Goal: Task Accomplishment & Management: Complete application form

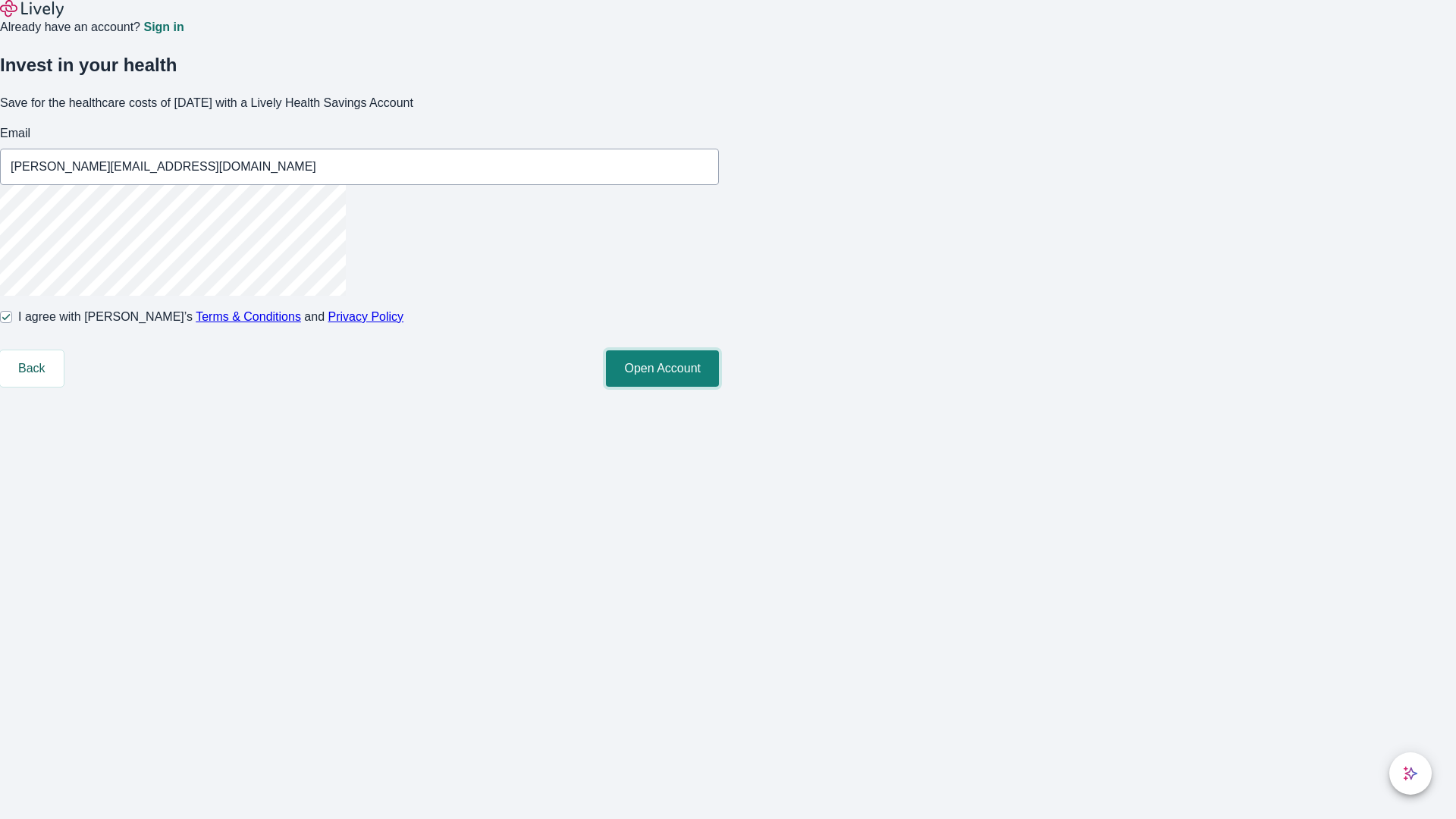
click at [719, 387] on button "Open Account" at bounding box center [662, 368] width 113 height 36
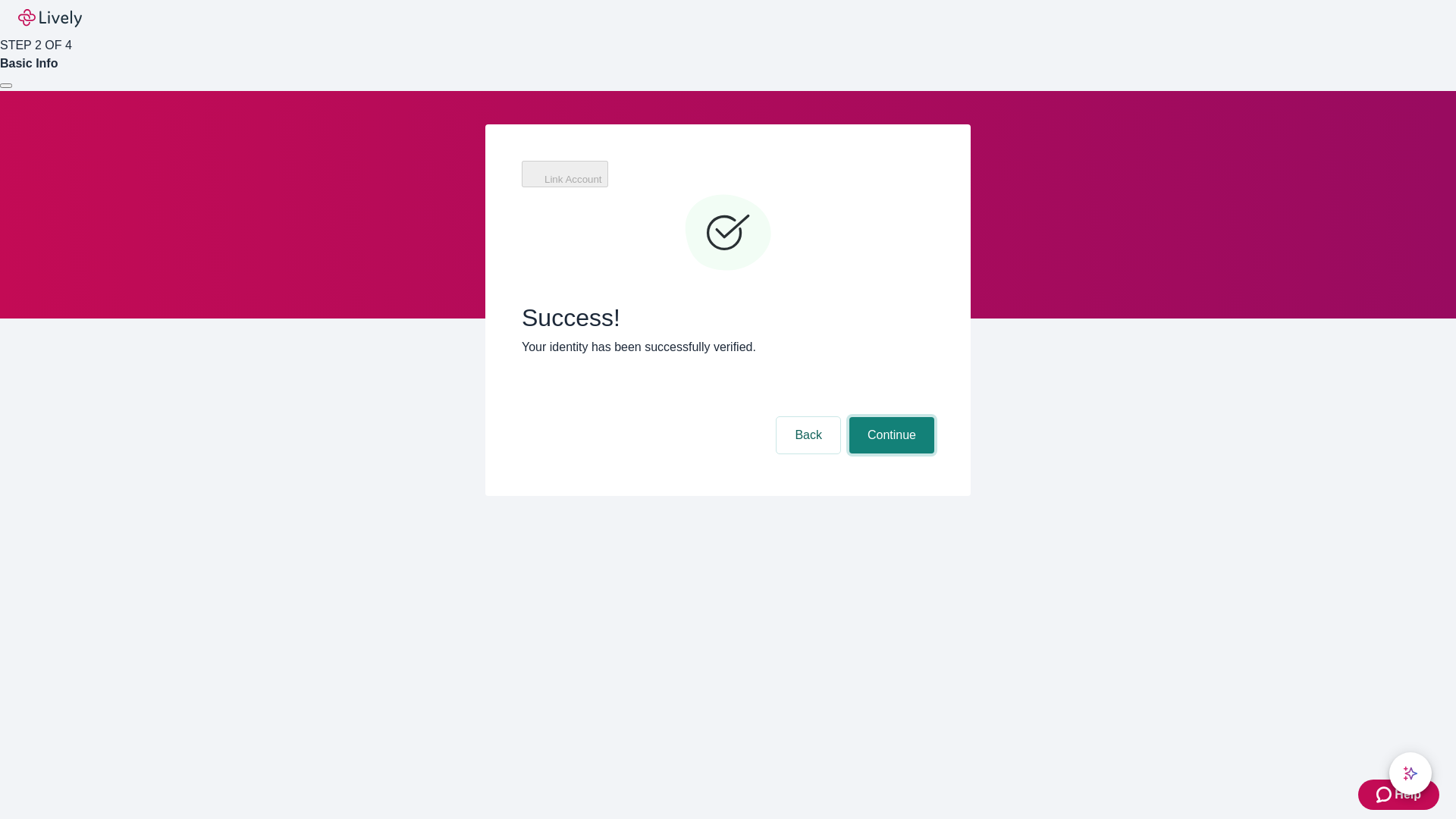
click at [890, 417] on button "Continue" at bounding box center [891, 435] width 85 height 36
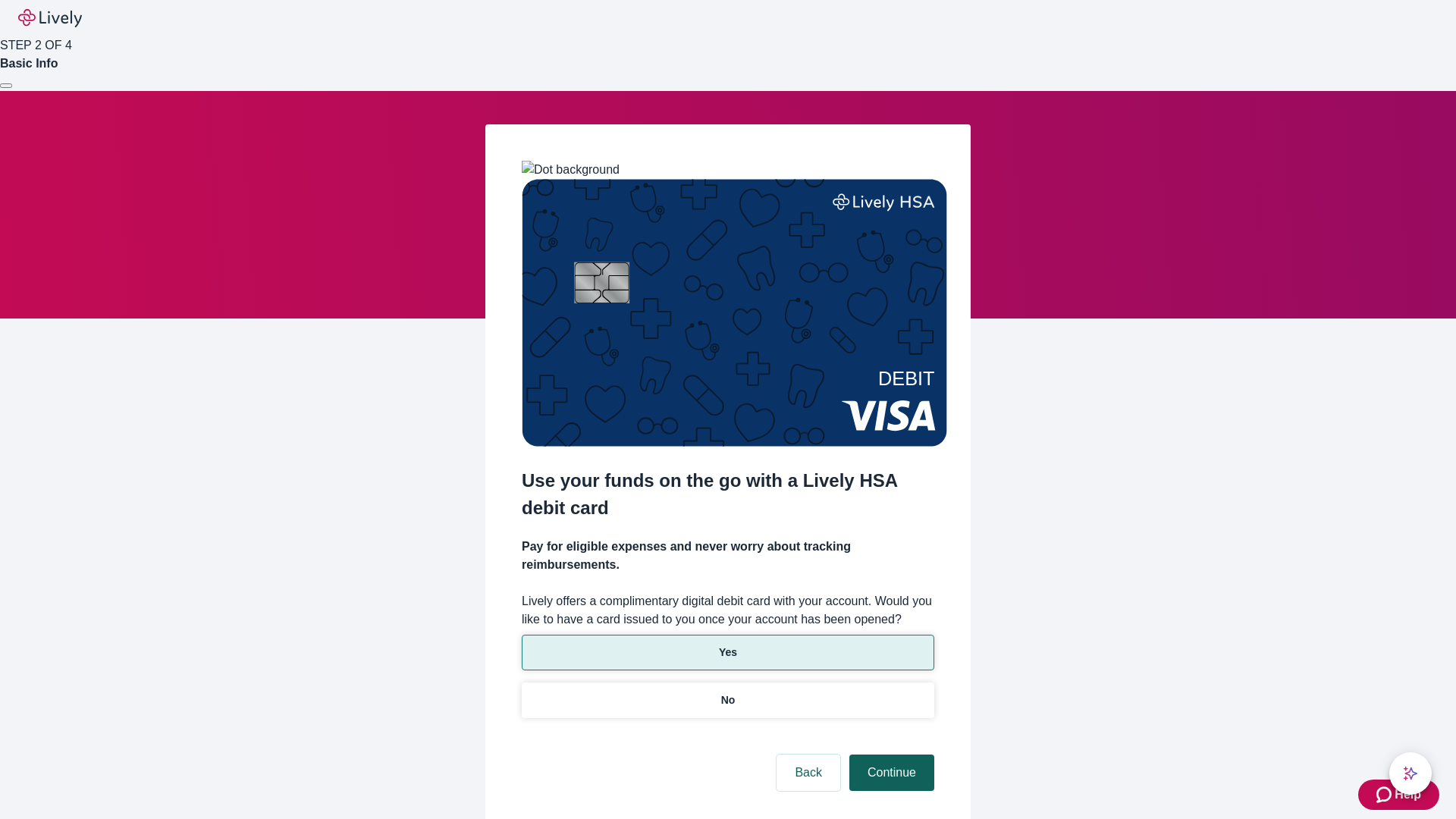
click at [727, 692] on p "No" at bounding box center [728, 700] width 14 height 16
click at [890, 755] on button "Continue" at bounding box center [891, 773] width 85 height 36
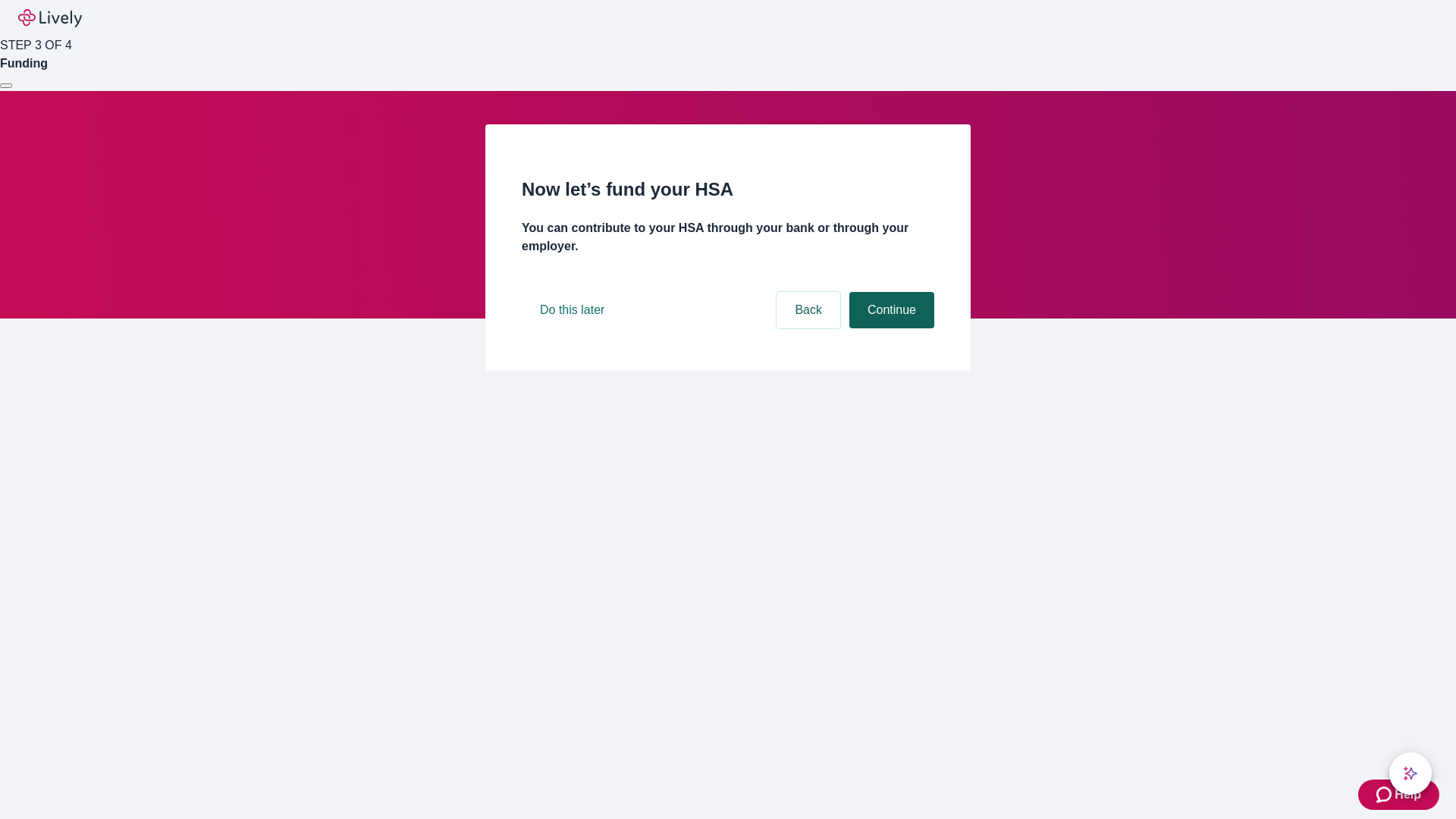
click at [890, 328] on button "Continue" at bounding box center [891, 310] width 85 height 36
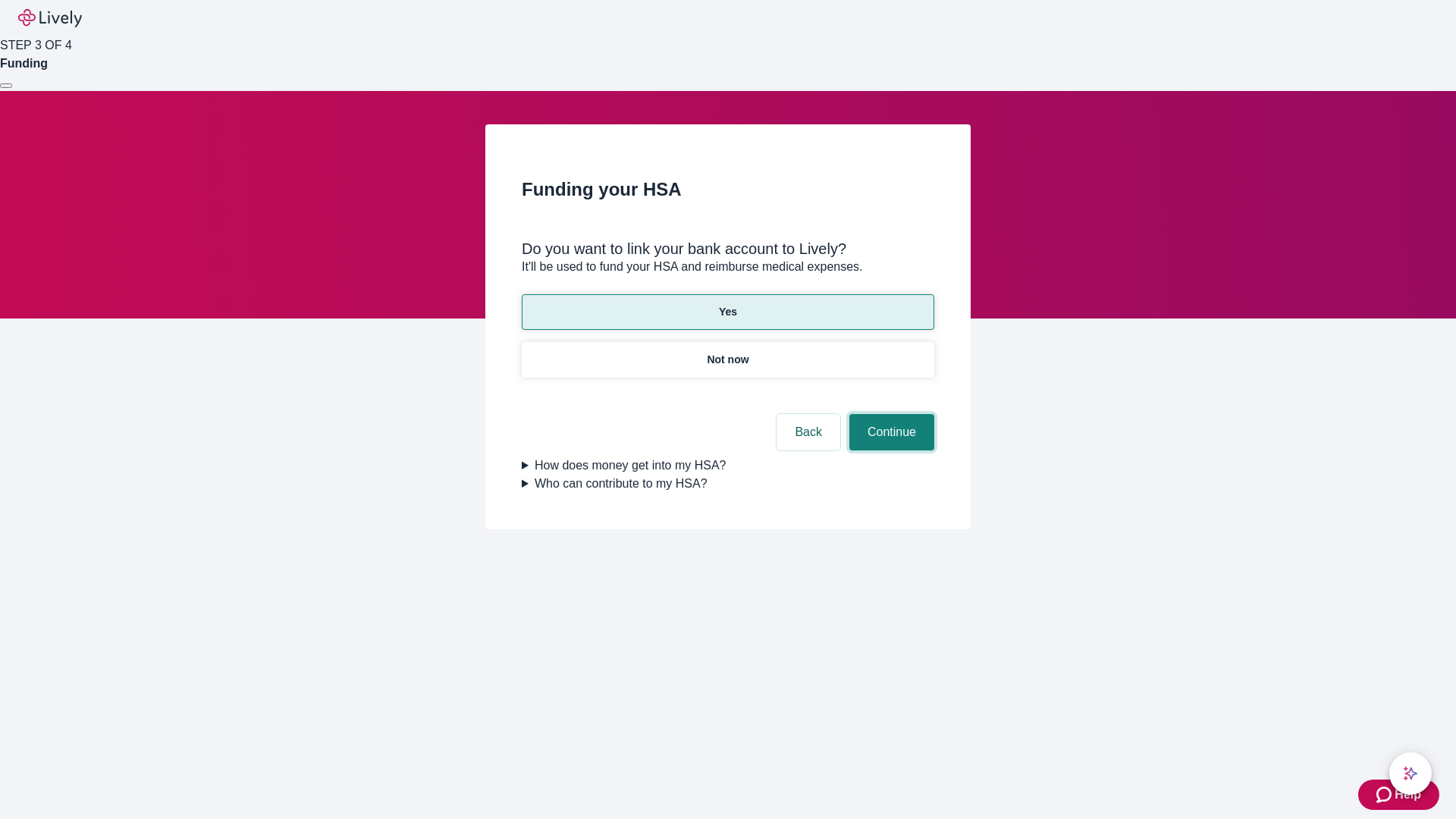
click at [890, 414] on button "Continue" at bounding box center [891, 432] width 85 height 36
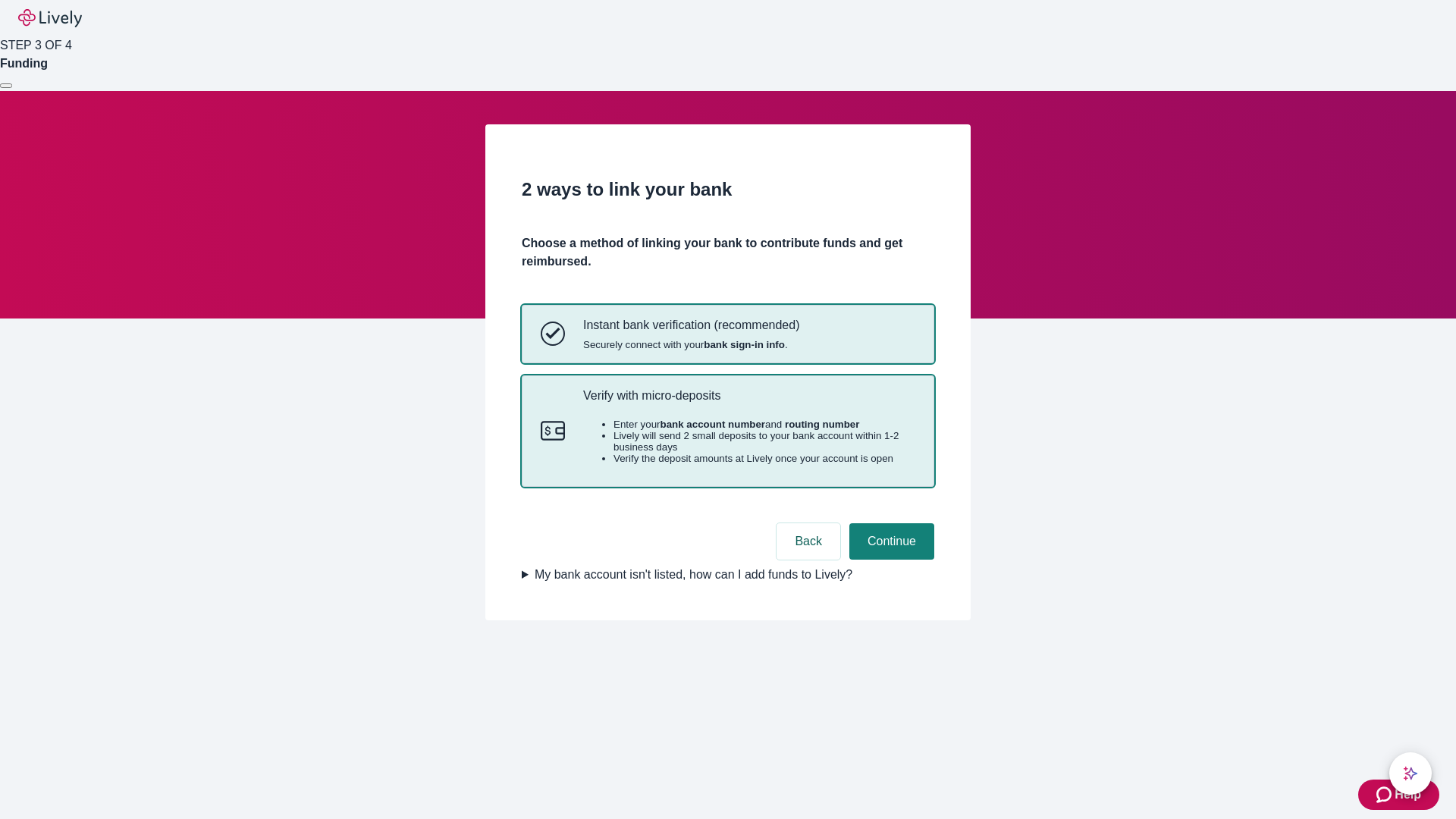
click at [749, 403] on p "Verify with micro-deposits" at bounding box center [749, 395] width 332 height 14
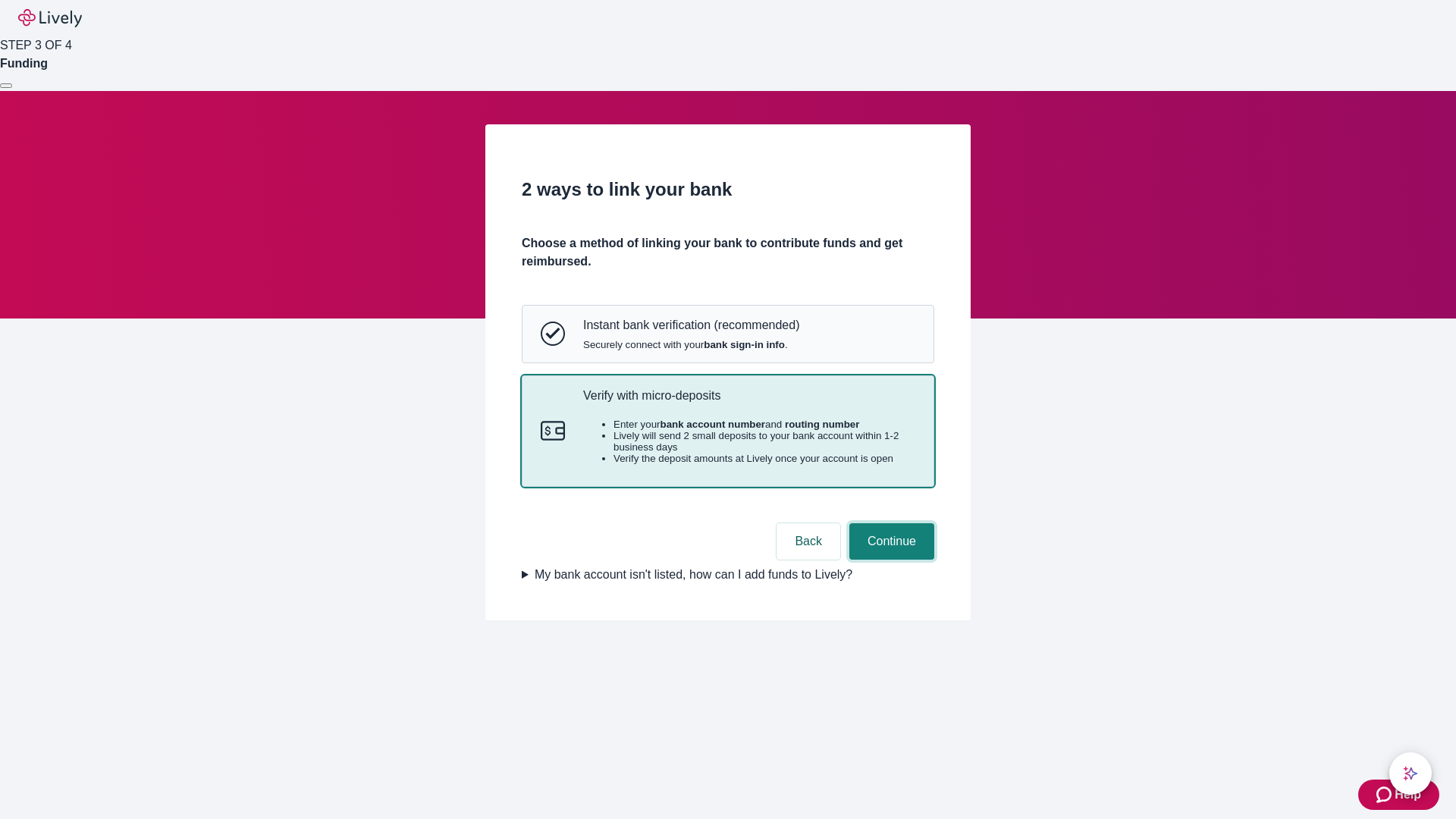
click at [890, 560] on button "Continue" at bounding box center [891, 541] width 85 height 36
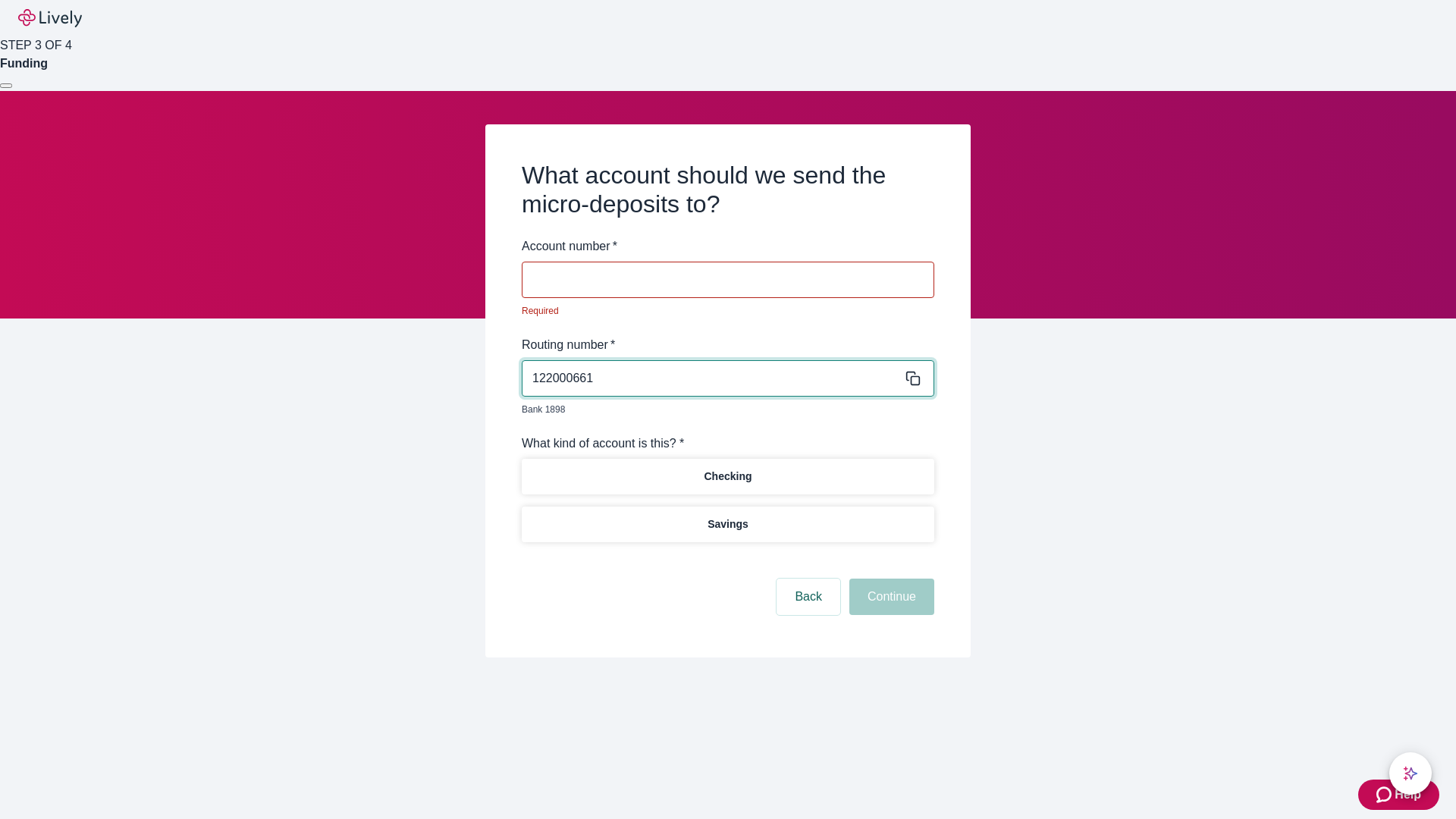
type input "122000661"
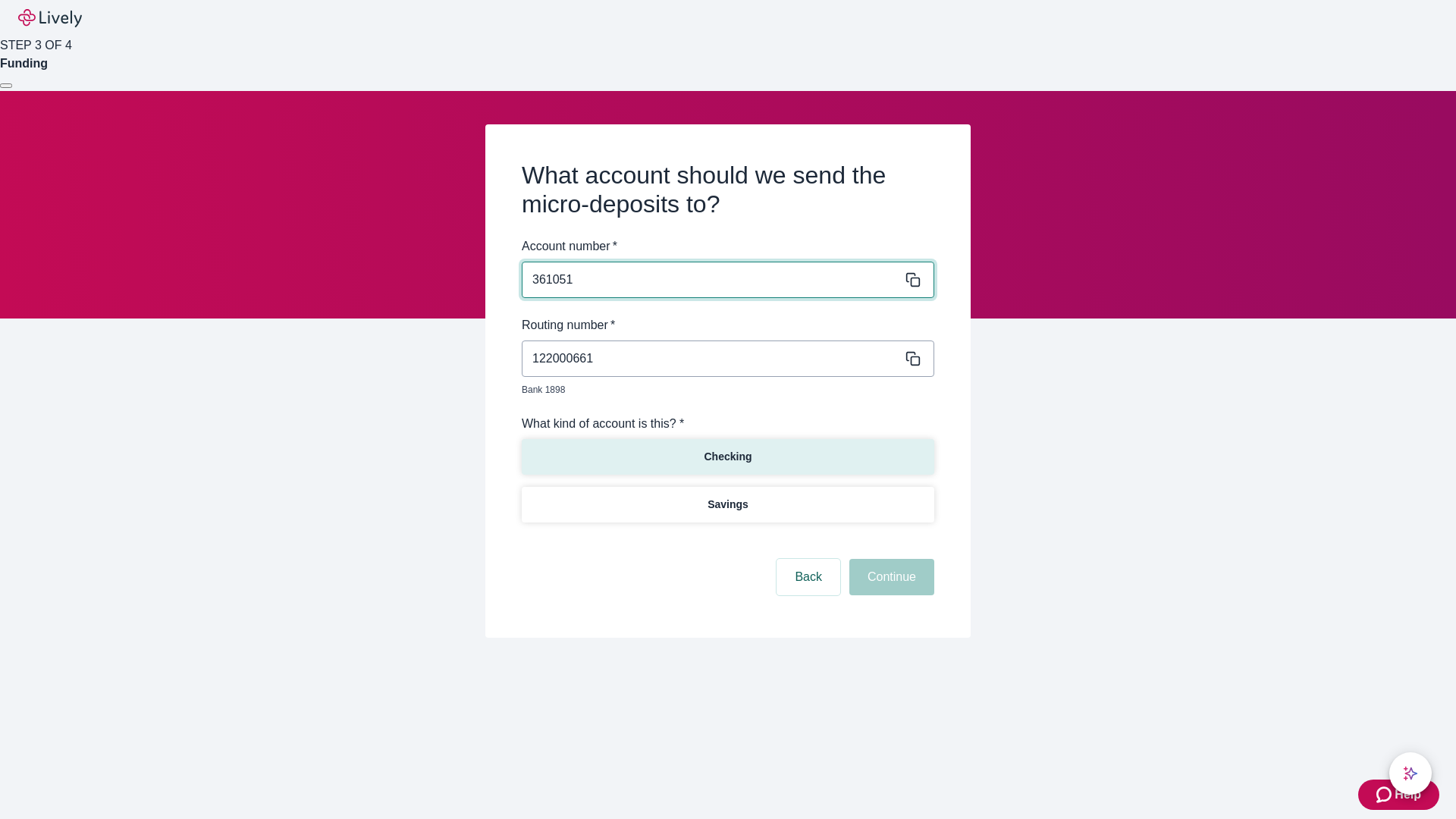
type input "361051"
click at [727, 449] on p "Checking" at bounding box center [728, 457] width 48 height 16
